Goal: Task Accomplishment & Management: Manage account settings

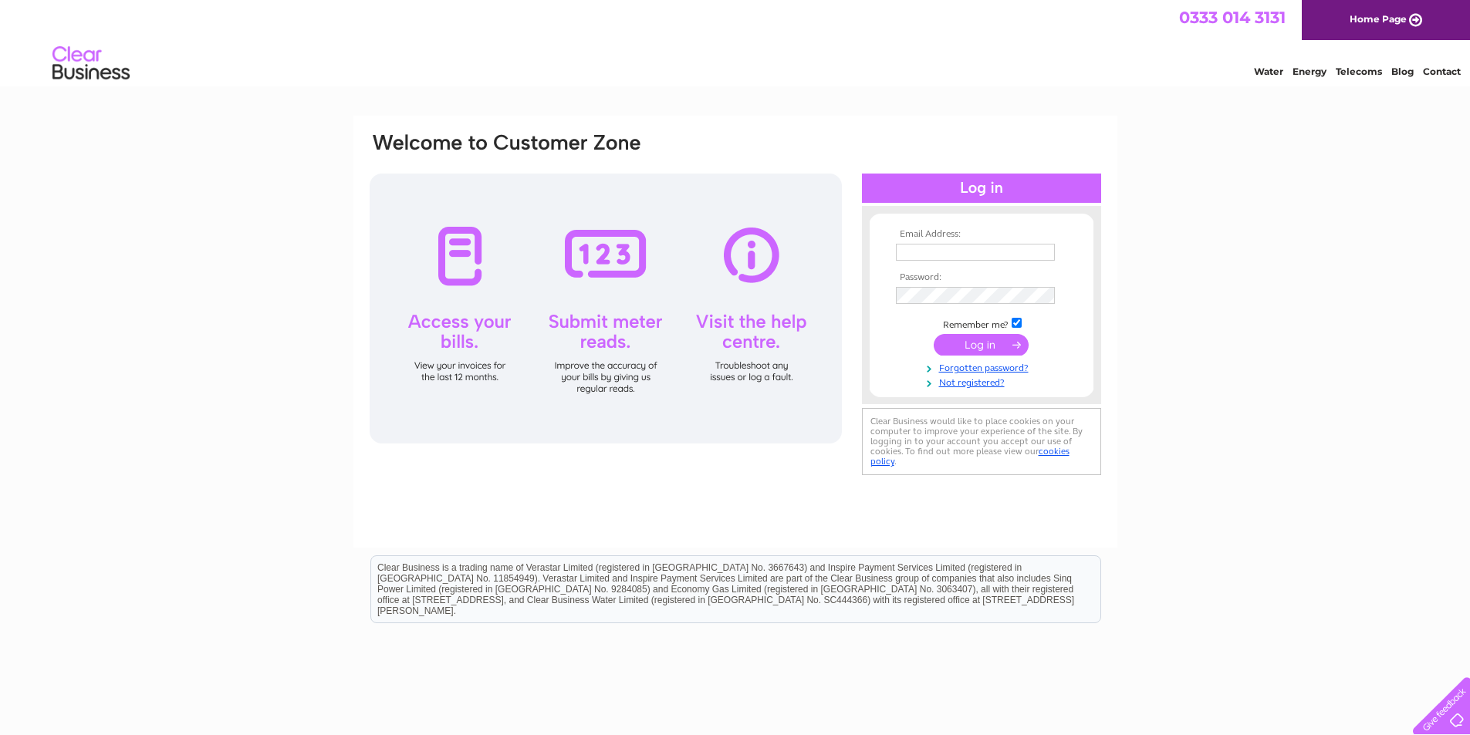
type input "[EMAIL_ADDRESS][DOMAIN_NAME]"
click at [894, 317] on td "Remember me?" at bounding box center [981, 323] width 179 height 15
click at [955, 330] on td "Remember me?" at bounding box center [981, 323] width 179 height 15
click at [973, 343] on input "submit" at bounding box center [981, 345] width 95 height 22
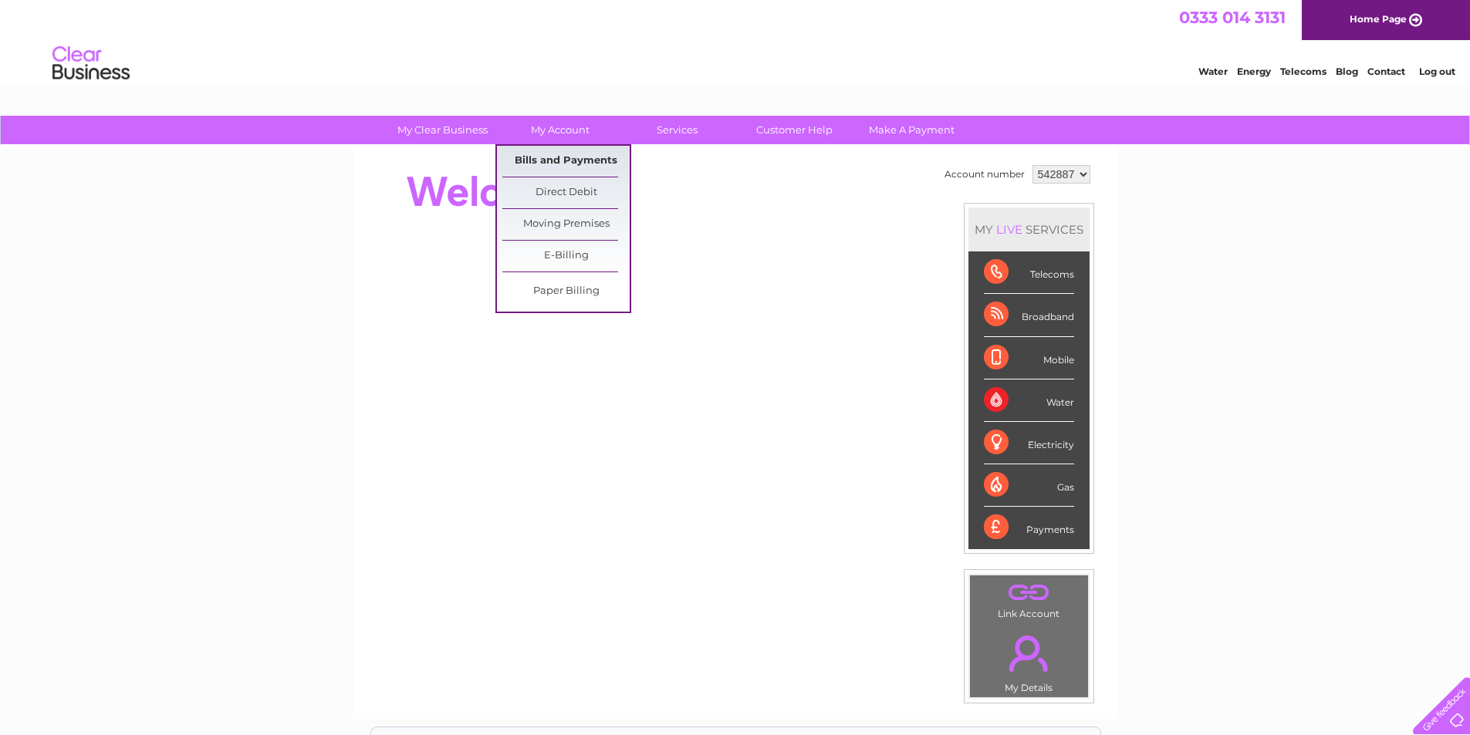
click at [583, 152] on link "Bills and Payments" at bounding box center [565, 161] width 127 height 31
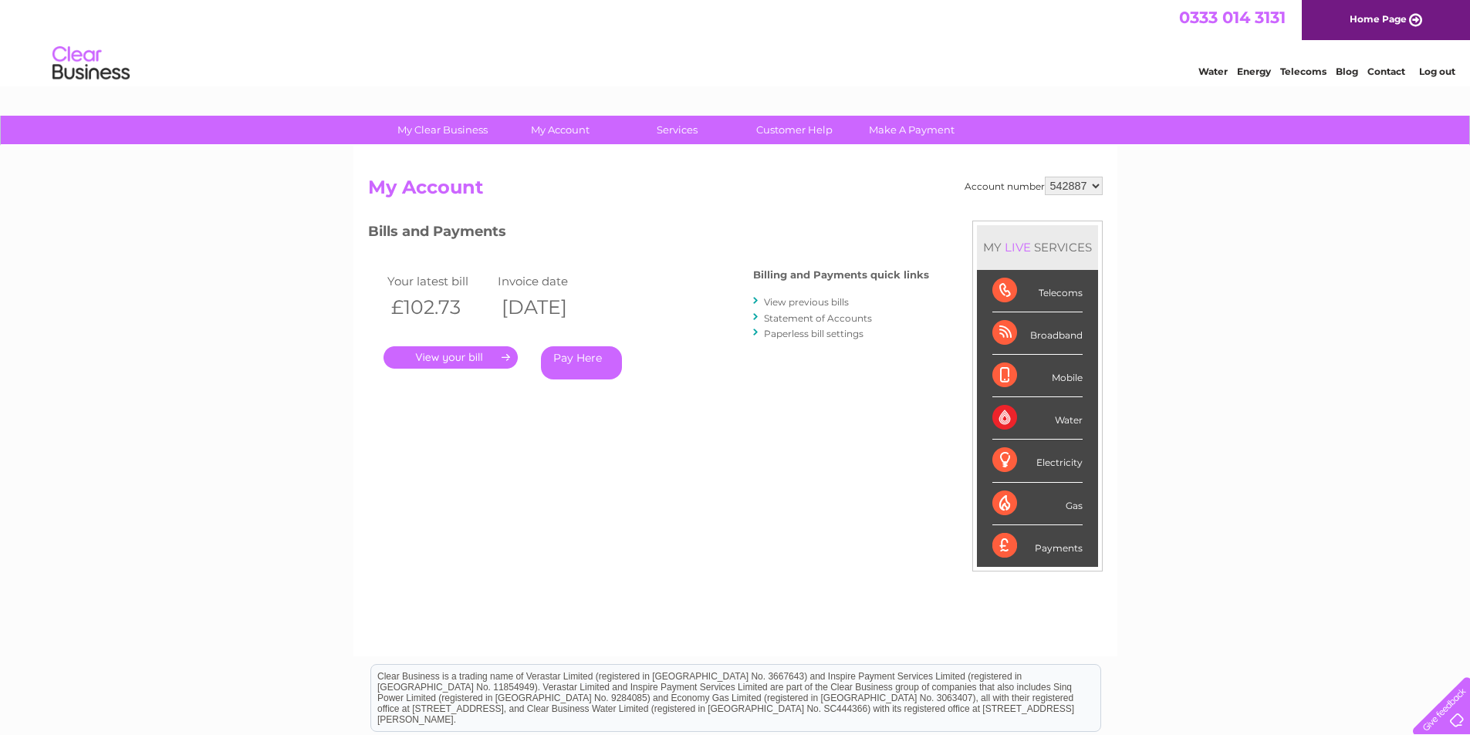
click at [414, 350] on link "." at bounding box center [450, 357] width 134 height 22
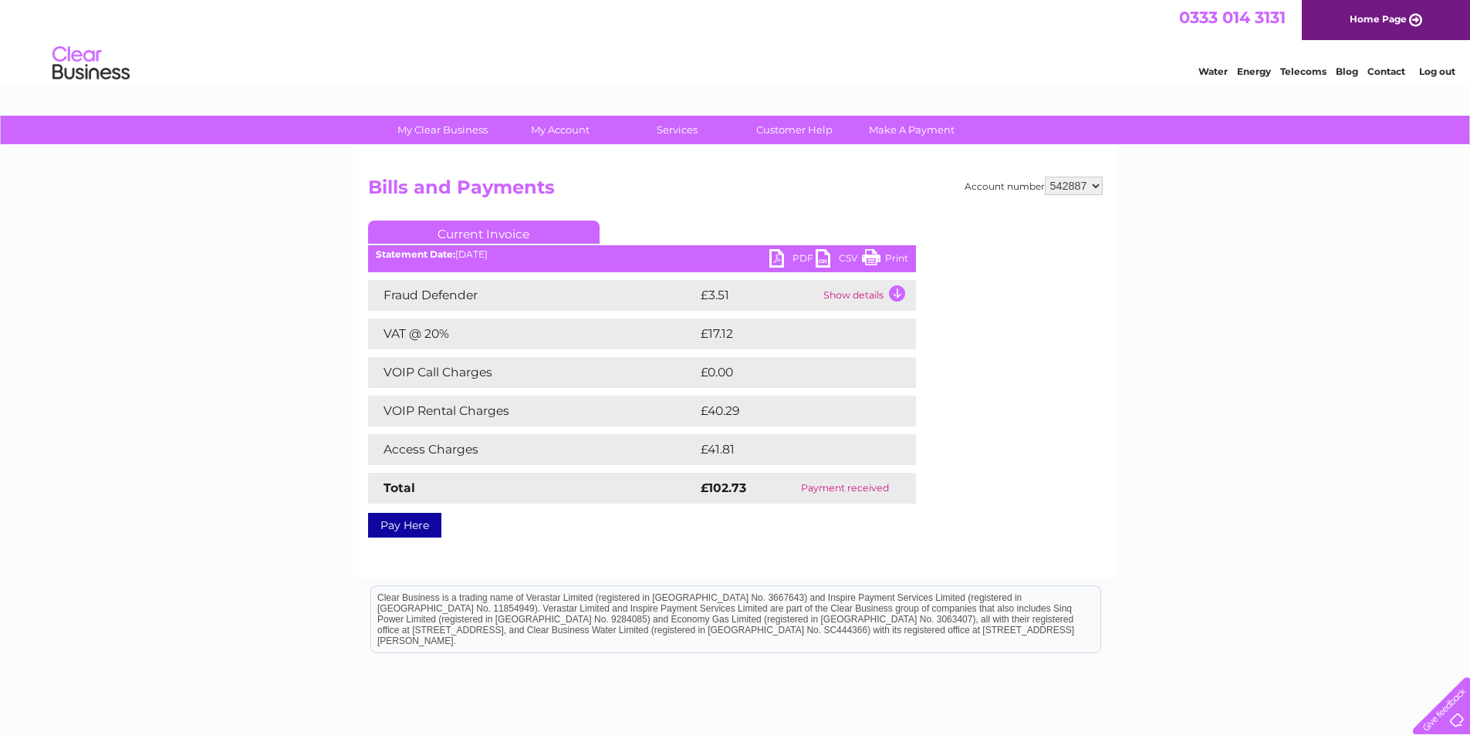
click at [797, 253] on link "PDF" at bounding box center [792, 260] width 46 height 22
